Goal: Task Accomplishment & Management: Use online tool/utility

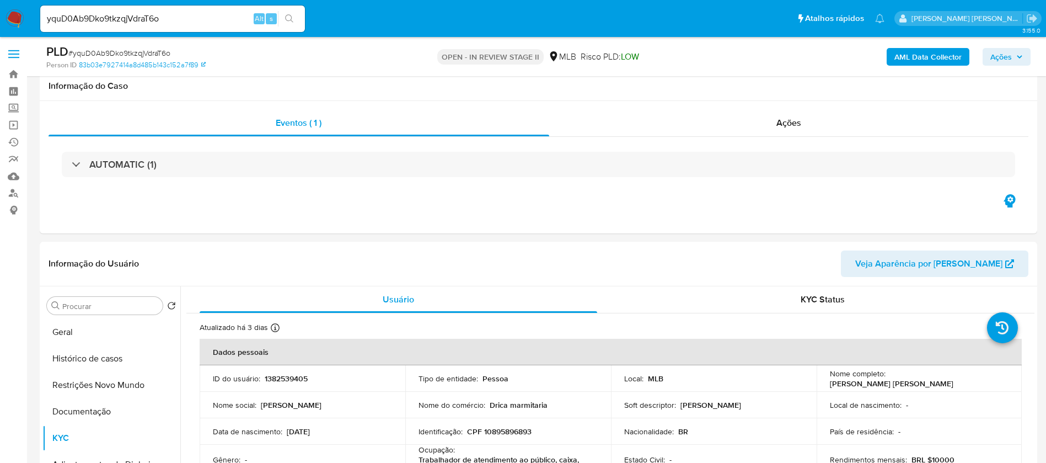
select select "10"
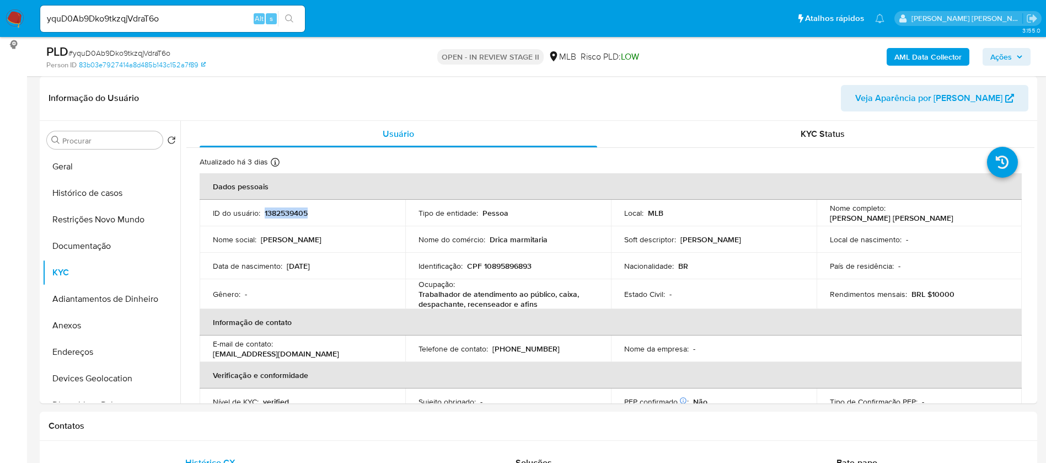
scroll to position [165, 0]
click at [917, 213] on p "[PERSON_NAME] [PERSON_NAME]" at bounding box center [892, 218] width 124 height 10
copy div "Nome completo : [PERSON_NAME] [PERSON_NAME]"
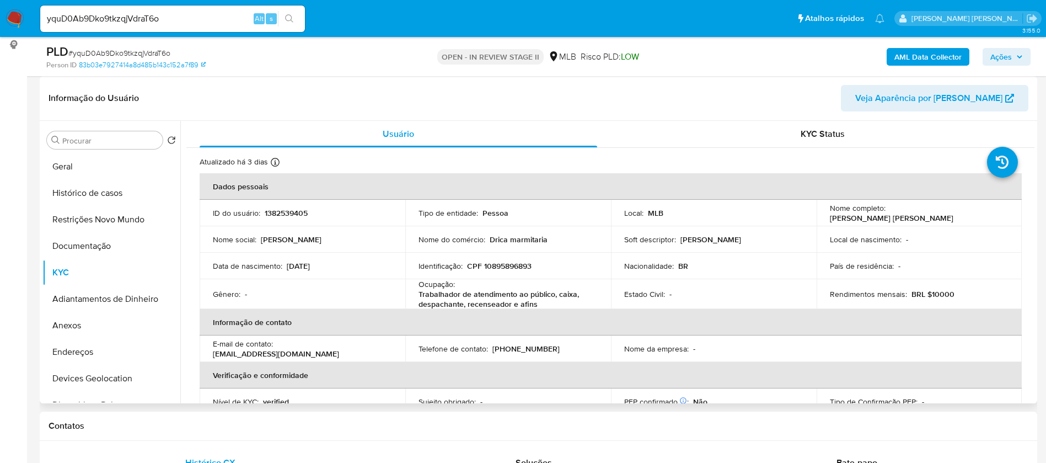
click at [885, 248] on td "Local de nascimento : -" at bounding box center [920, 239] width 206 height 26
drag, startPoint x: 968, startPoint y: 212, endPoint x: 888, endPoint y: 216, distance: 80.1
click at [888, 216] on div "Nome completo : [PERSON_NAME] [PERSON_NAME]" at bounding box center [919, 213] width 179 height 20
copy p "[PERSON_NAME] [PERSON_NAME]"
click at [519, 266] on p "CPF 10895896893" at bounding box center [499, 266] width 65 height 10
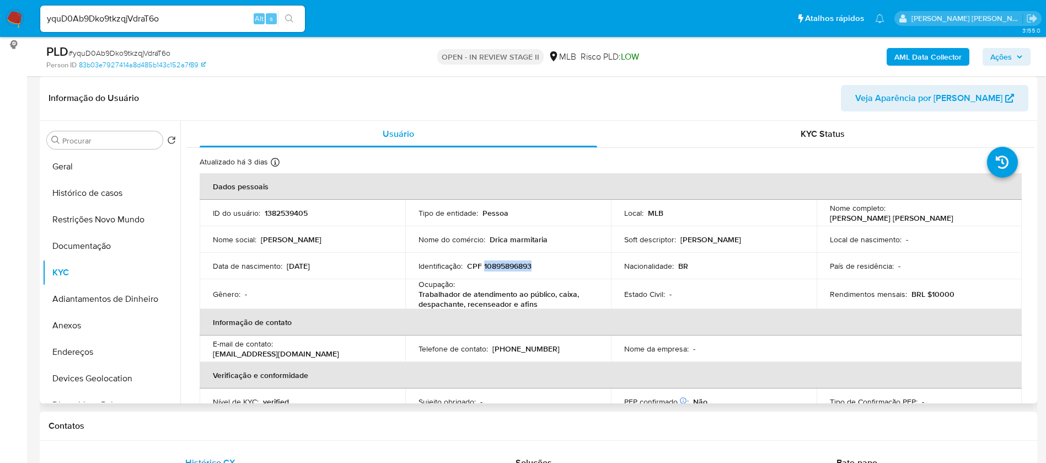
click at [519, 266] on p "CPF 10895896893" at bounding box center [499, 266] width 65 height 10
copy p "10895896893"
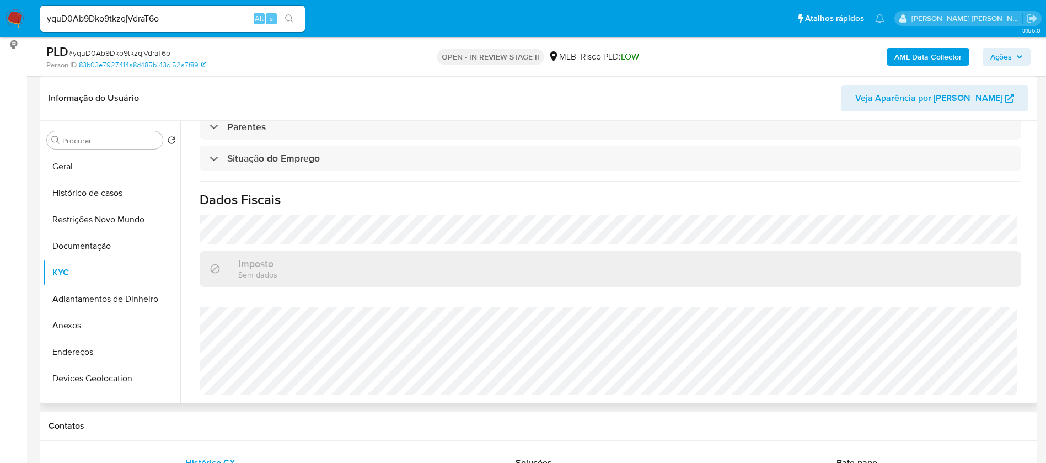
scroll to position [132, 0]
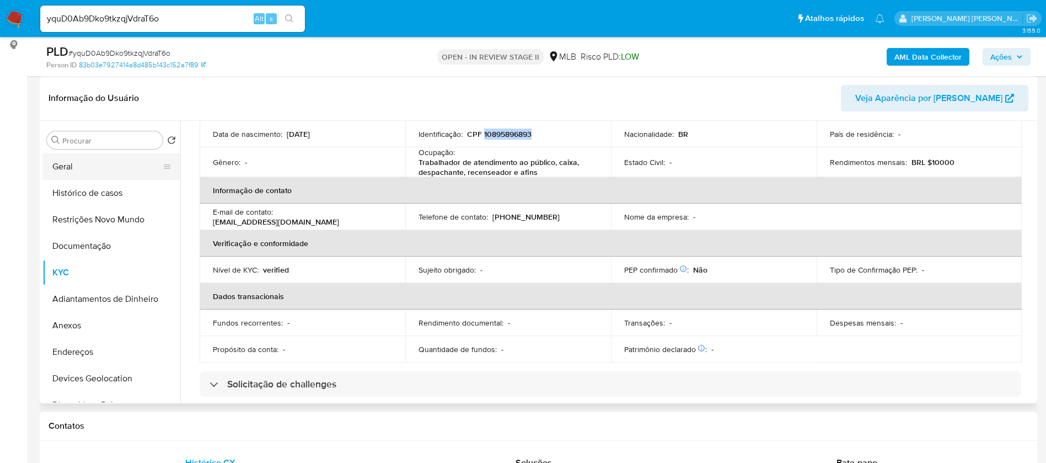
click at [105, 173] on button "Geral" at bounding box center [106, 166] width 129 height 26
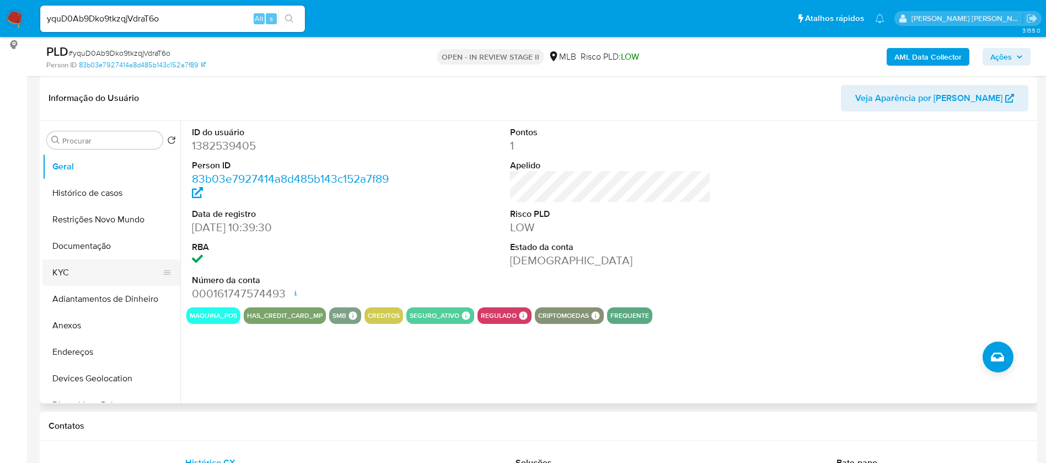
click at [117, 270] on button "KYC" at bounding box center [106, 272] width 129 height 26
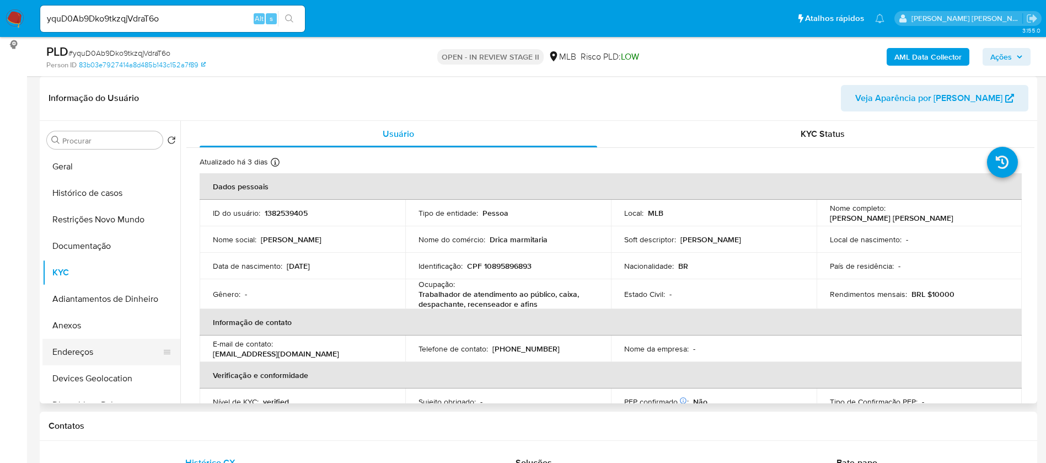
click at [100, 351] on button "Endereços" at bounding box center [106, 352] width 129 height 26
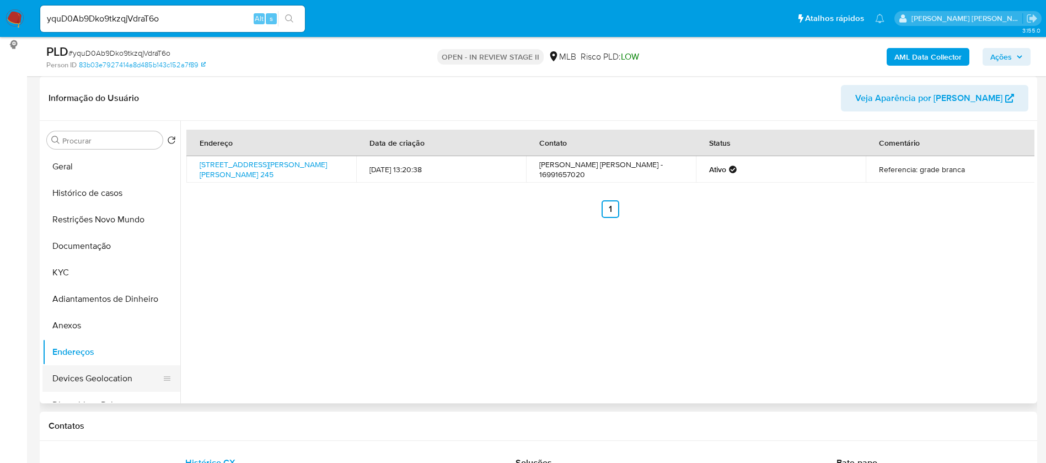
click at [100, 383] on button "Devices Geolocation" at bounding box center [106, 378] width 129 height 26
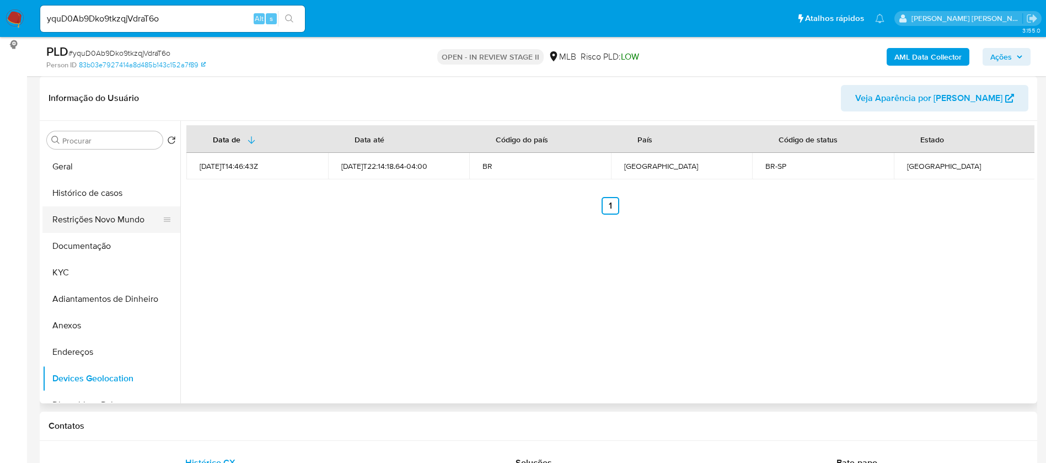
click at [142, 217] on button "Restrições Novo Mundo" at bounding box center [106, 219] width 129 height 26
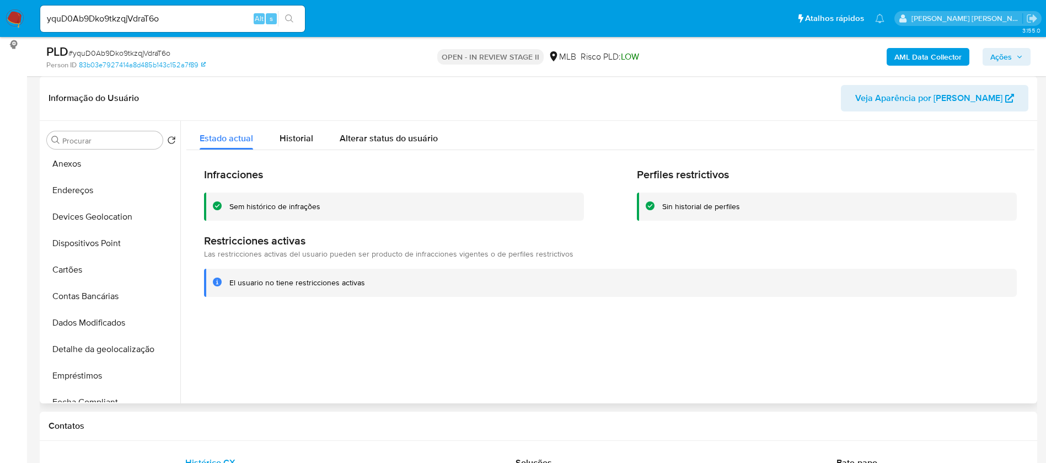
scroll to position [165, 0]
click at [108, 240] on button "Dispositivos Point" at bounding box center [106, 239] width 129 height 26
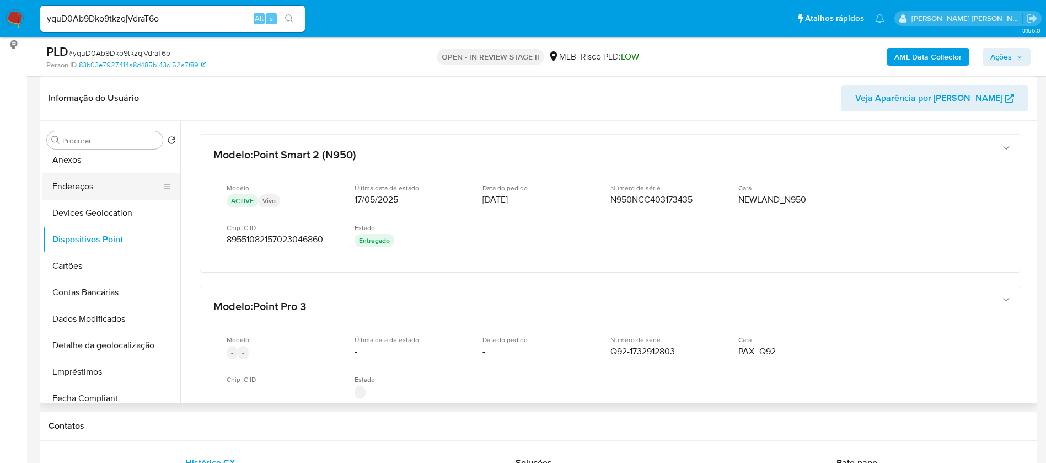
click at [104, 190] on button "Endereços" at bounding box center [106, 186] width 129 height 26
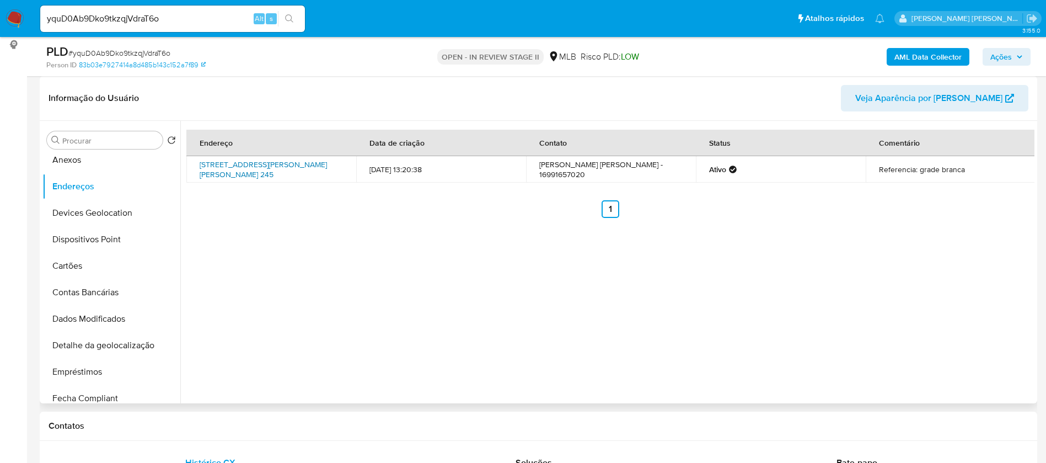
click at [301, 162] on link "[STREET_ADDRESS][PERSON_NAME][PERSON_NAME] 245" at bounding box center [263, 169] width 127 height 21
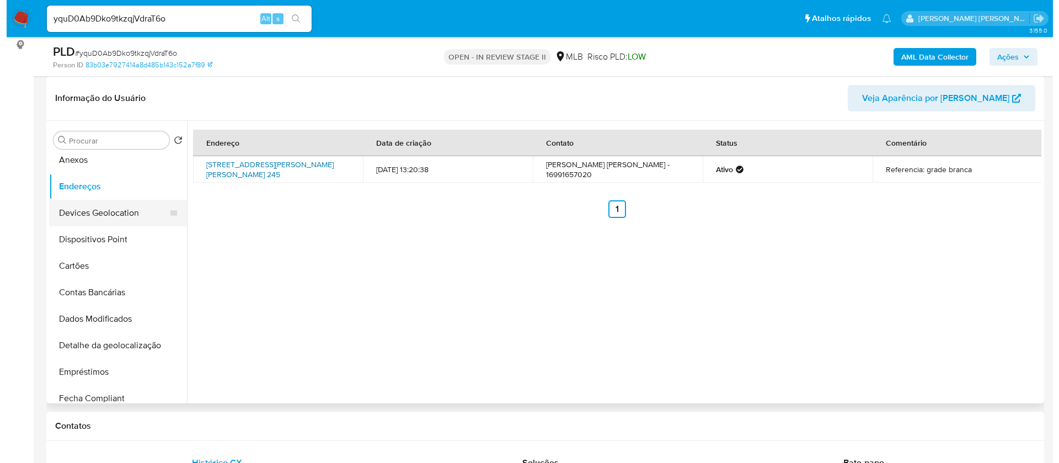
scroll to position [0, 0]
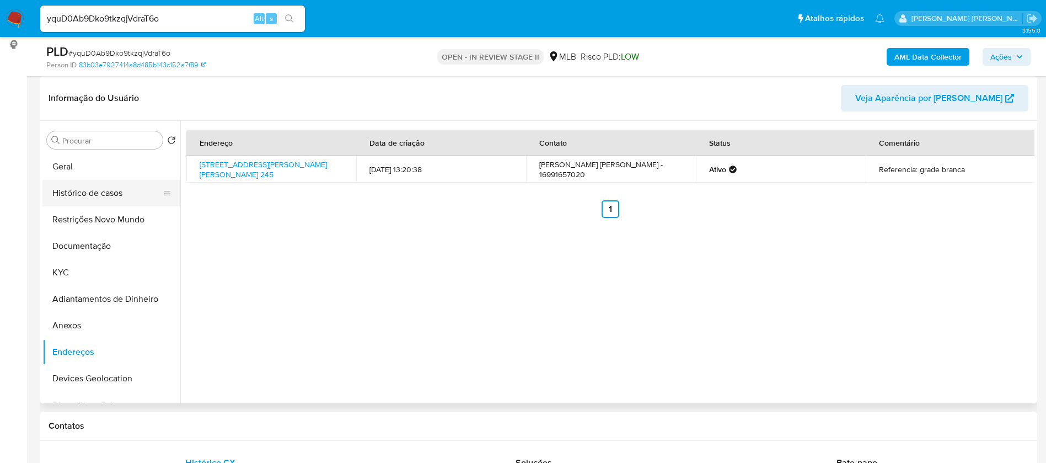
click at [99, 190] on button "Histórico de casos" at bounding box center [106, 193] width 129 height 26
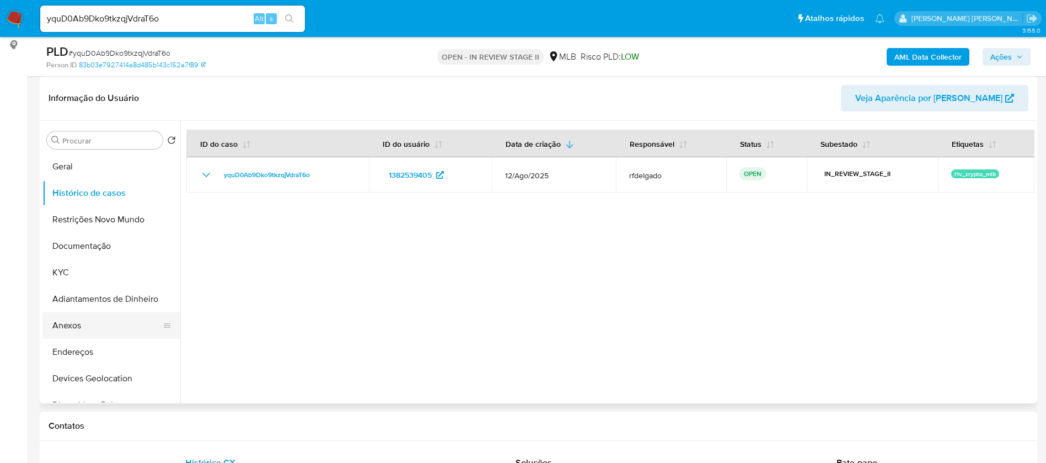
click at [83, 313] on button "Anexos" at bounding box center [106, 325] width 129 height 26
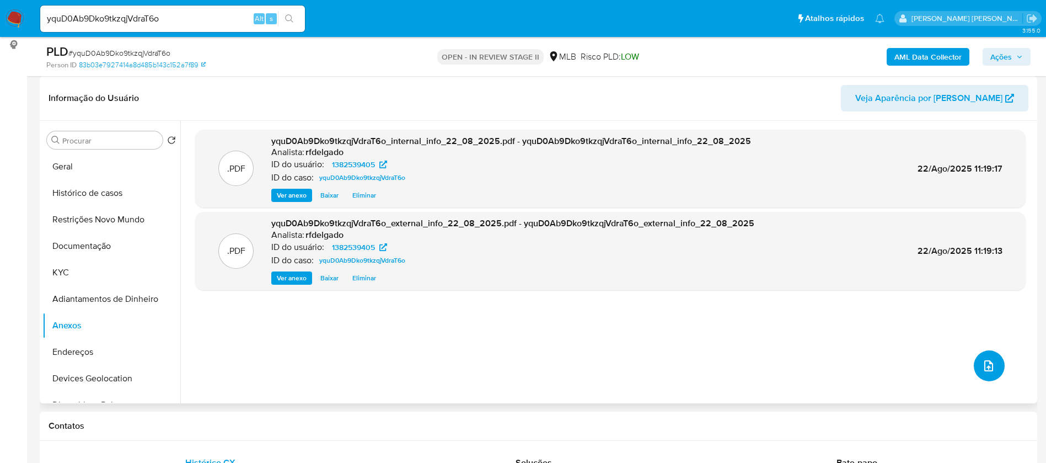
click at [990, 364] on icon "upload-file" at bounding box center [988, 365] width 13 height 13
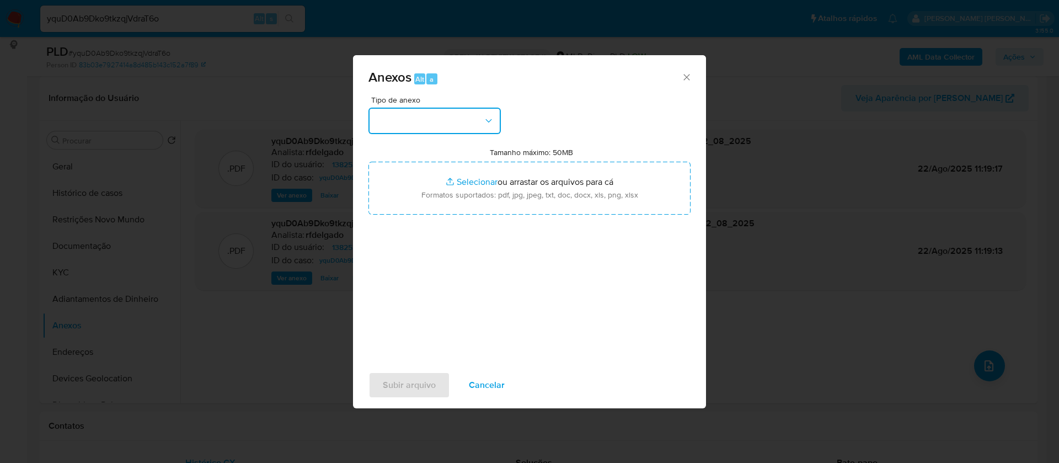
click at [473, 126] on button "button" at bounding box center [434, 121] width 132 height 26
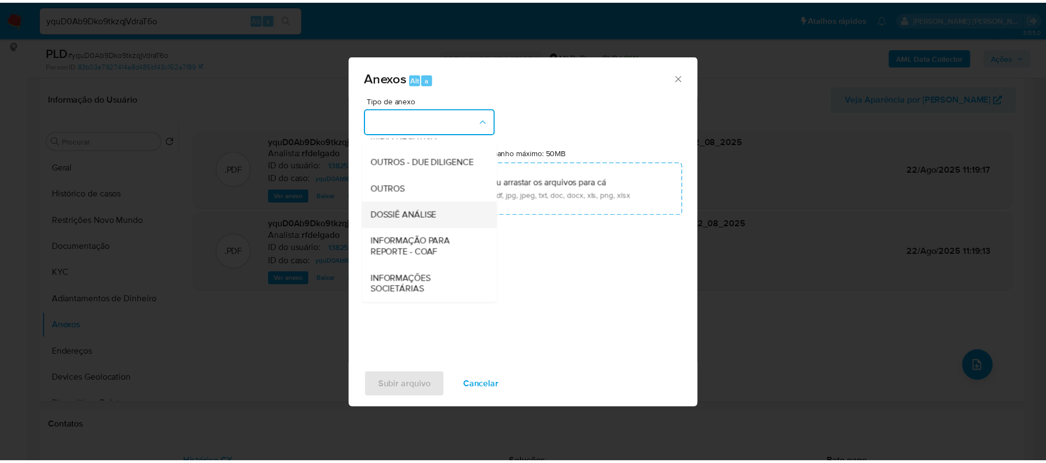
scroll to position [165, 0]
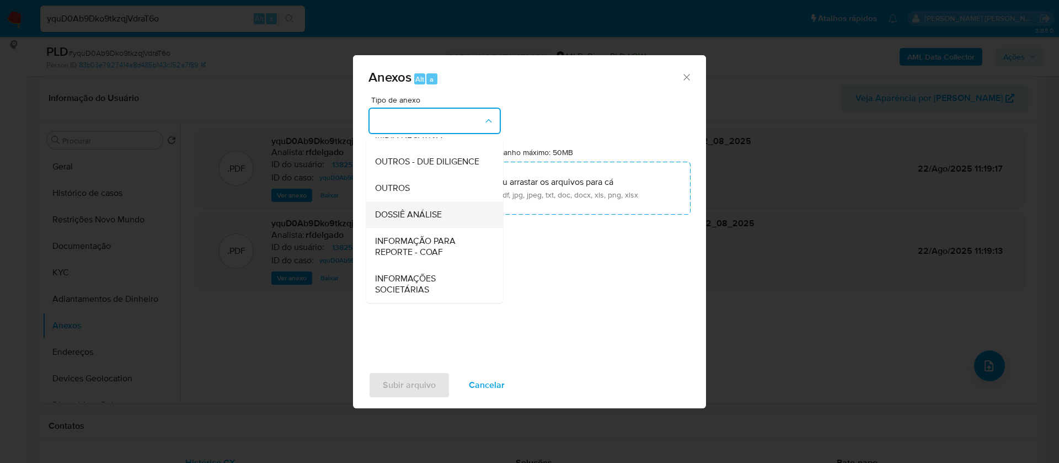
click at [439, 220] on span "DOSSIÊ ANÁLISE" at bounding box center [408, 214] width 67 height 11
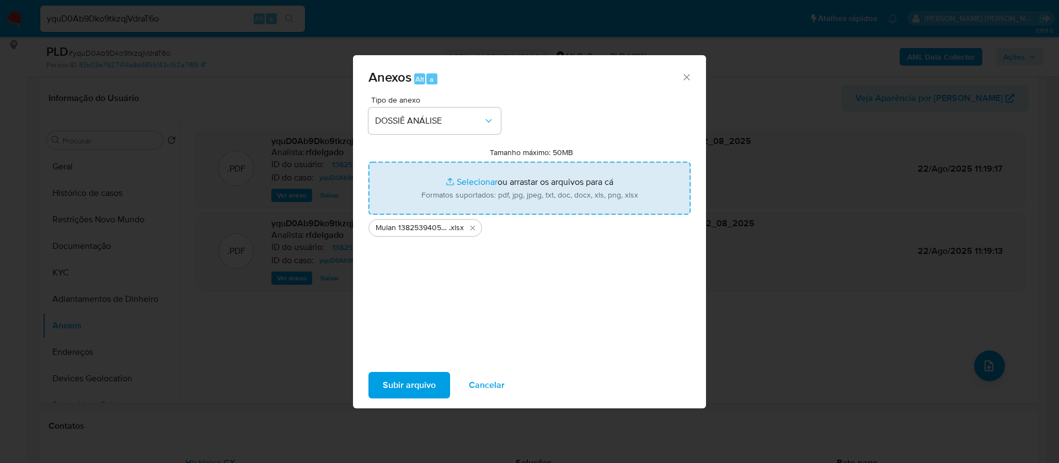
type input "C:\fakepath\SAR - - CPF 10895896893 - [PERSON_NAME] [PERSON_NAME].pdf"
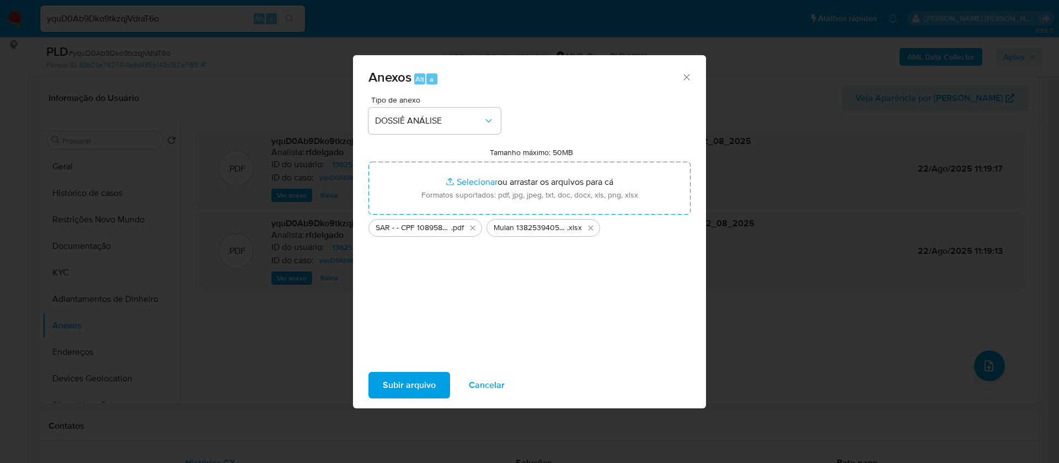
click at [411, 393] on span "Subir arquivo" at bounding box center [409, 385] width 53 height 24
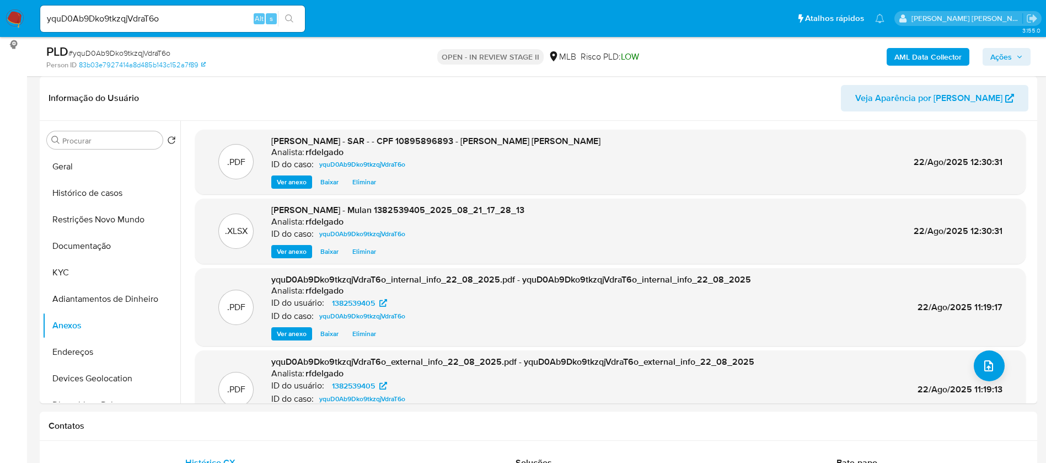
click at [1005, 60] on span "Ações" at bounding box center [1001, 57] width 22 height 18
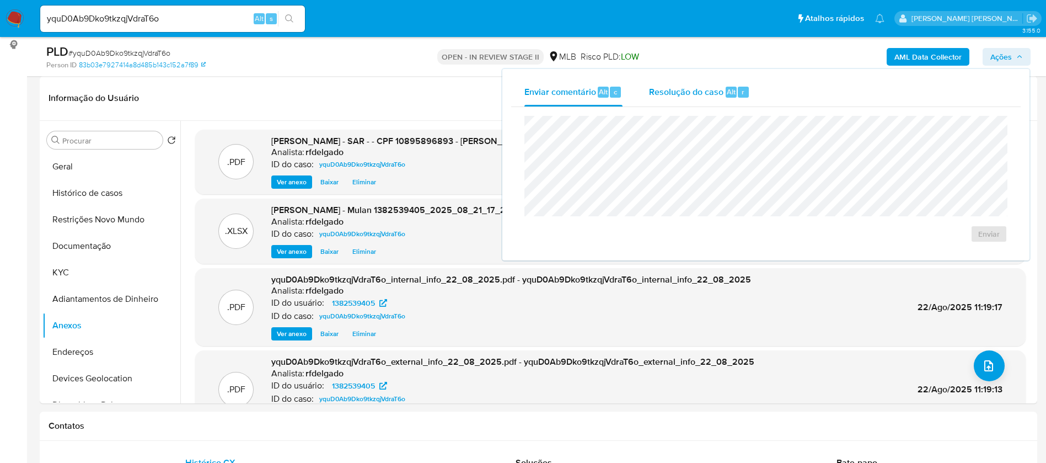
click at [696, 93] on span "Resolução do caso" at bounding box center [686, 91] width 74 height 13
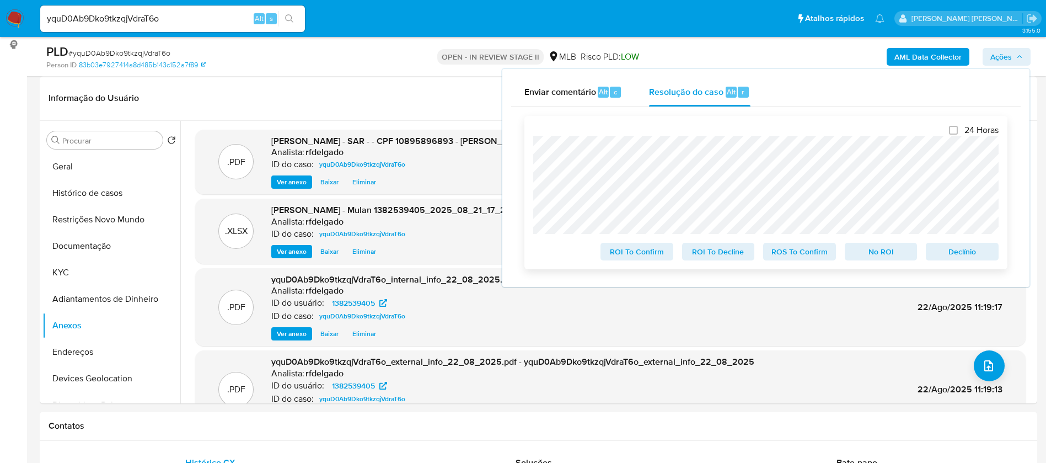
click at [962, 251] on span "Declínio" at bounding box center [962, 251] width 57 height 15
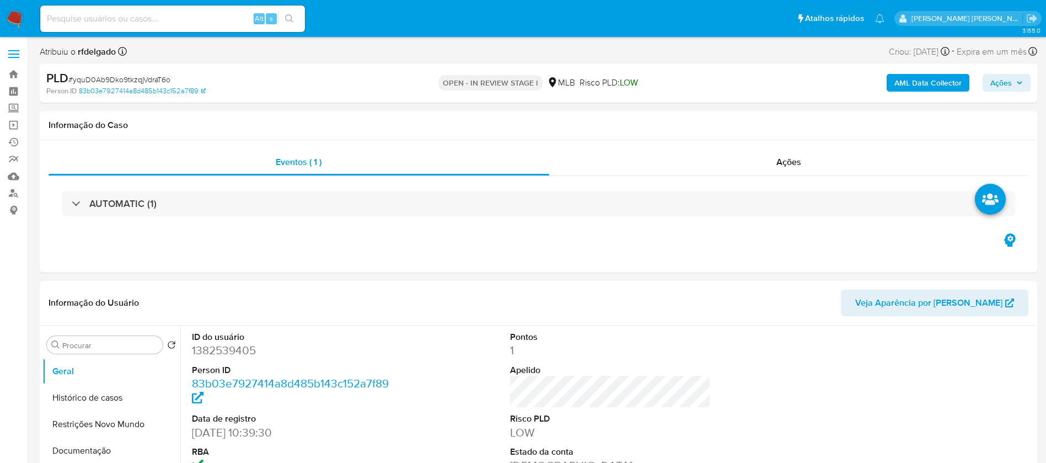
click at [1012, 78] on span "Ações" at bounding box center [1006, 82] width 33 height 15
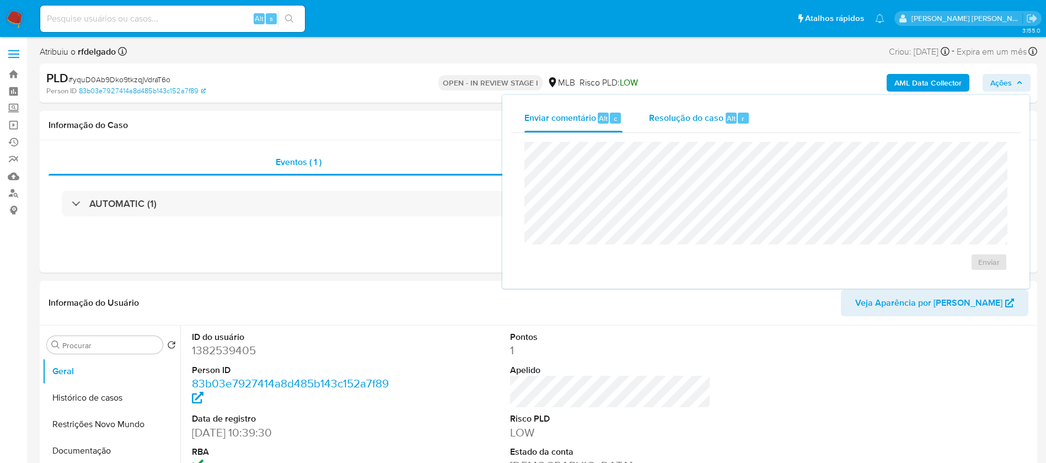
click at [715, 115] on span "Resolução do caso" at bounding box center [686, 117] width 74 height 13
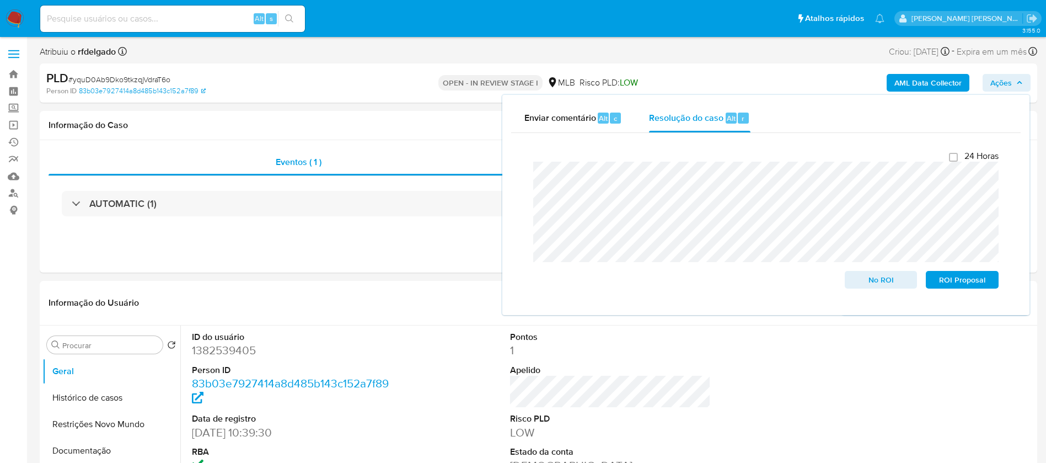
select select "10"
click at [979, 281] on span "ROI Proposal" at bounding box center [962, 279] width 57 height 15
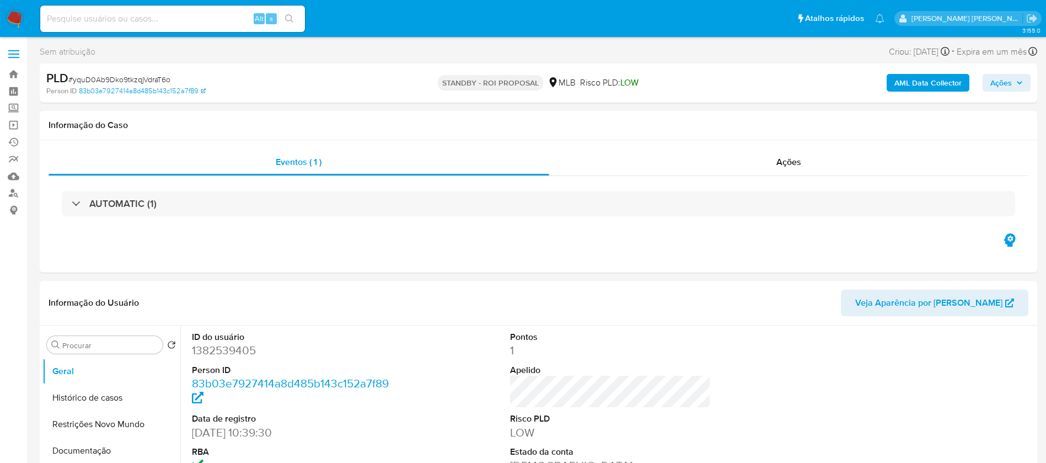
select select "10"
